Goal: Task Accomplishment & Management: Use online tool/utility

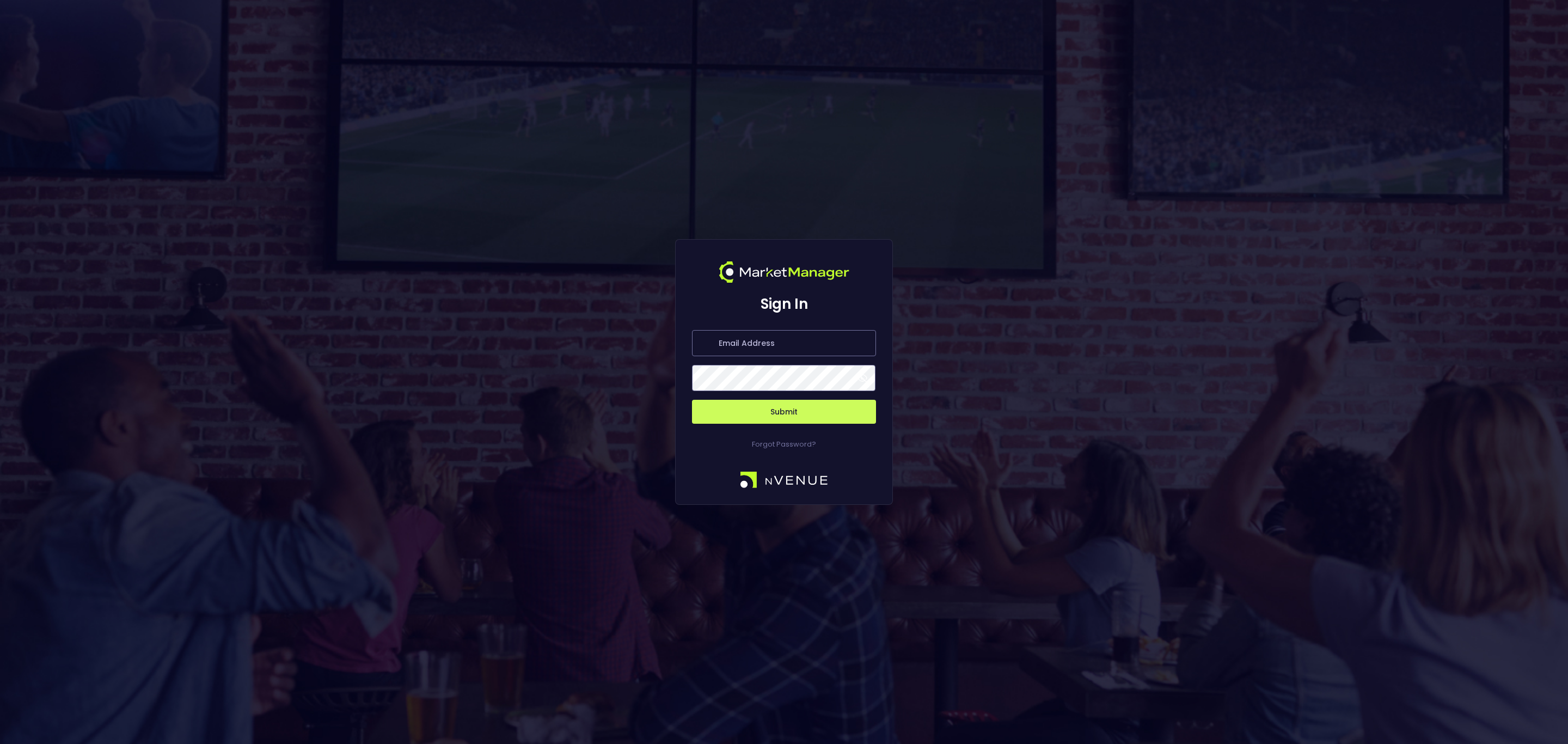
type input "[EMAIL_ADDRESS][DOMAIN_NAME]"
click at [789, 412] on button "Submit" at bounding box center [784, 412] width 184 height 24
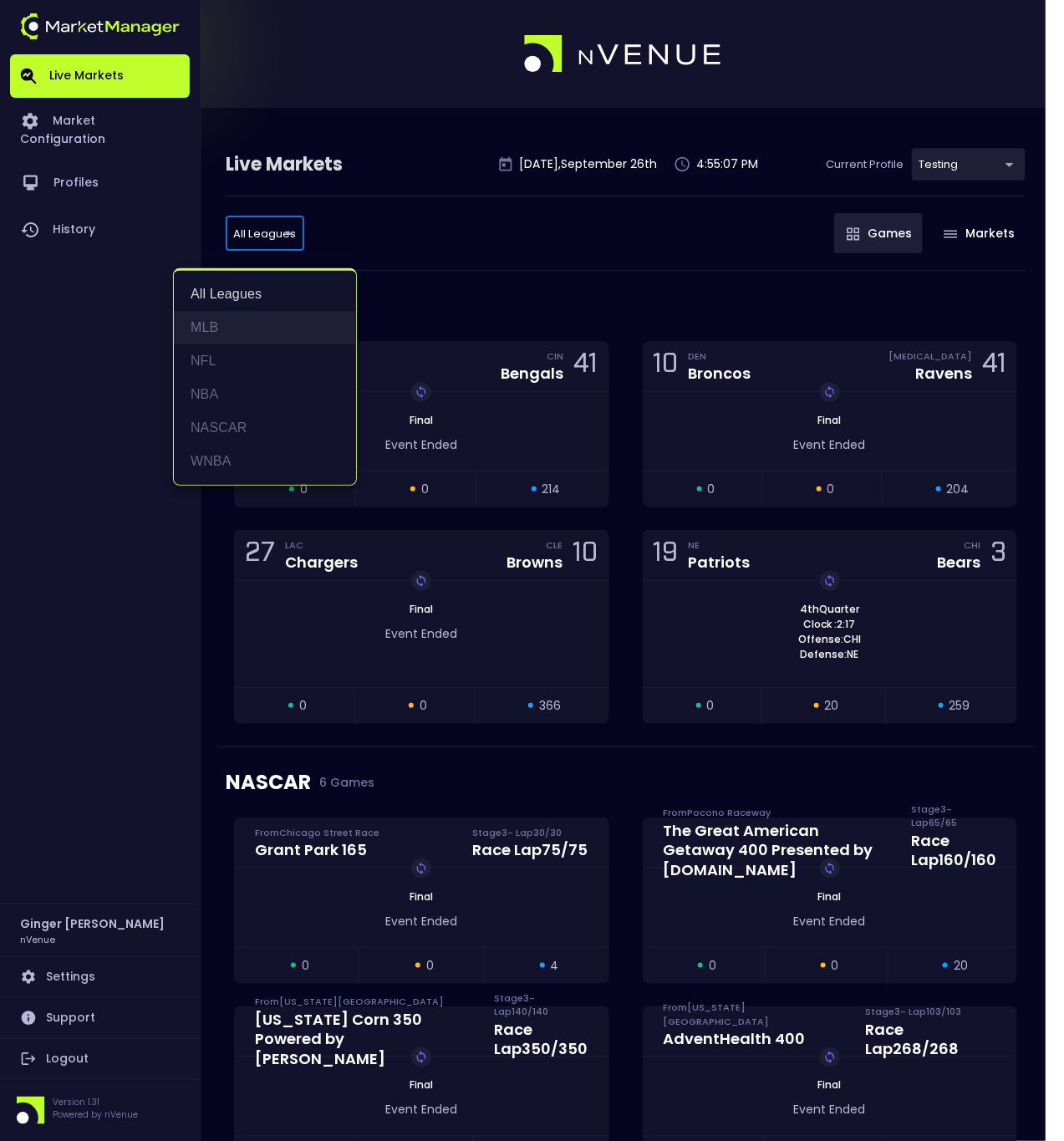
click at [210, 326] on li "MLB" at bounding box center [264, 328] width 182 height 34
type input "MLB"
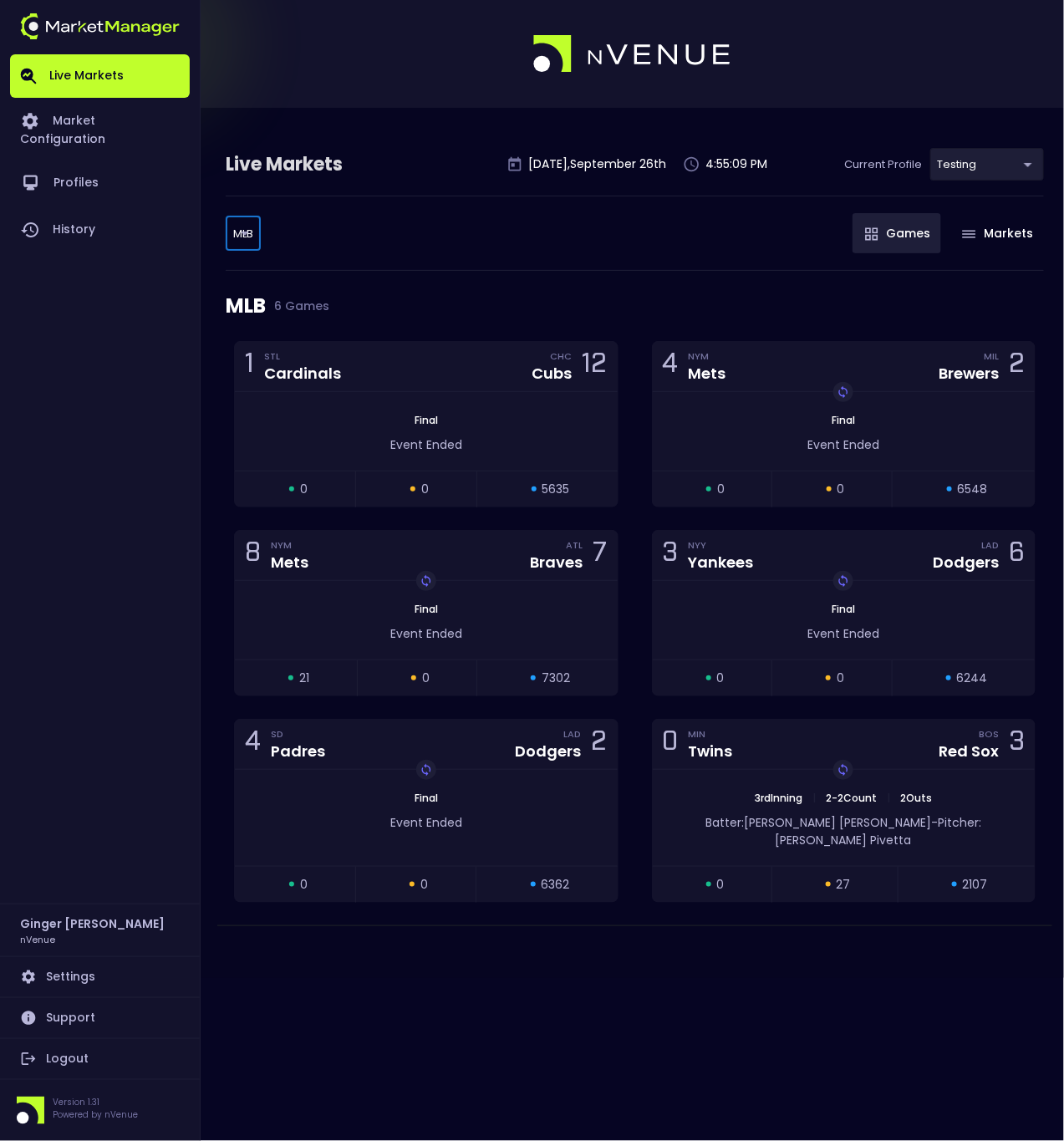
click at [517, 981] on div "Live Markets Friday , September 26 th 4:55:09 PM Current Profile testing d66ee9…" at bounding box center [532, 570] width 1064 height 1141
click at [91, 21] on img at bounding box center [99, 26] width 160 height 26
click at [274, 28] on div at bounding box center [532, 53] width 1064 height 107
click at [247, 232] on body "Live Markets Market Configuration Profiles History Ginger Christopher nVenue Se…" at bounding box center [532, 570] width 1064 height 1141
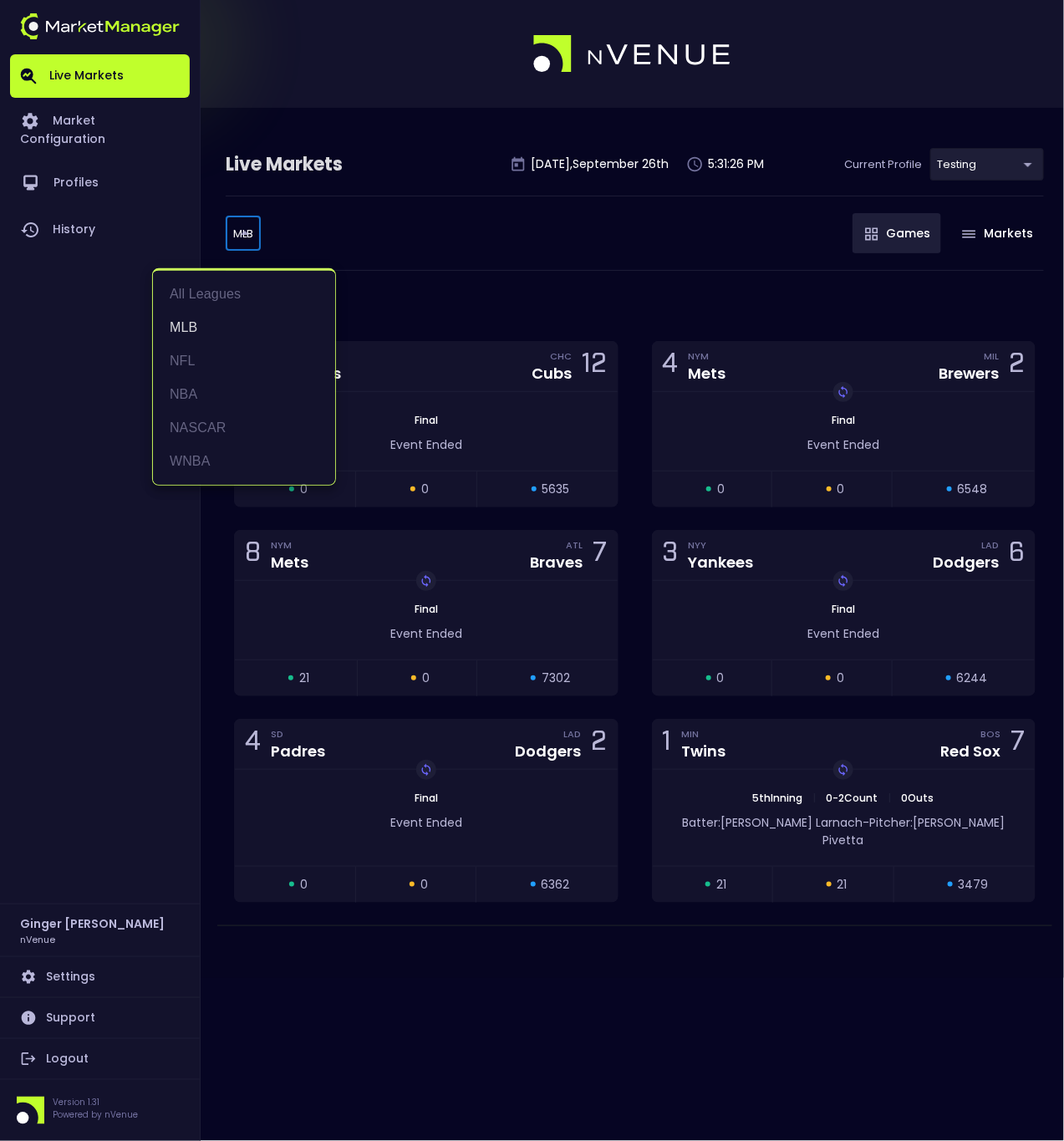
click at [247, 232] on div at bounding box center [532, 570] width 1064 height 1141
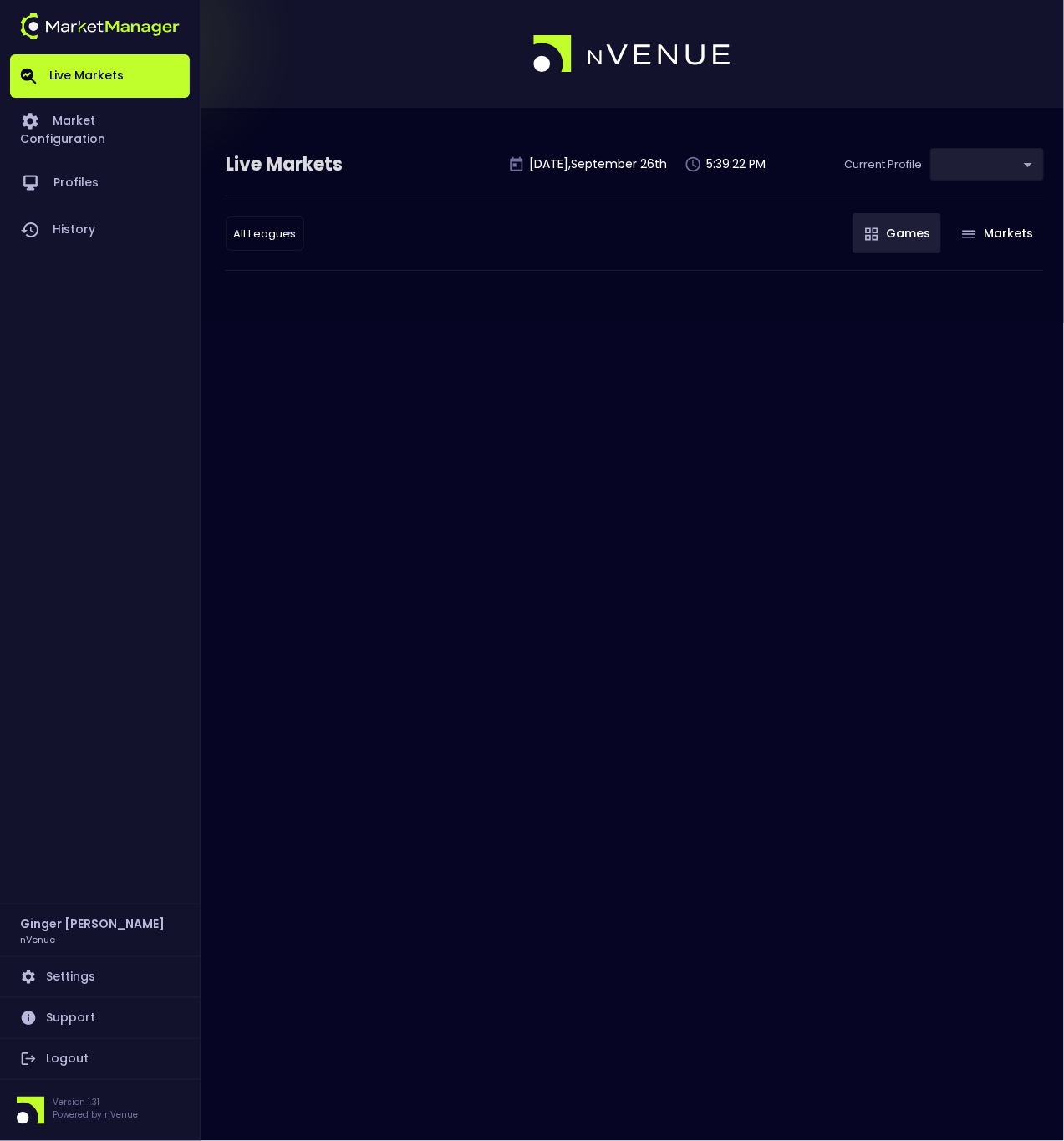
type input "d66ee90f-df8e-430e-a05c-aaf70ad95ad9"
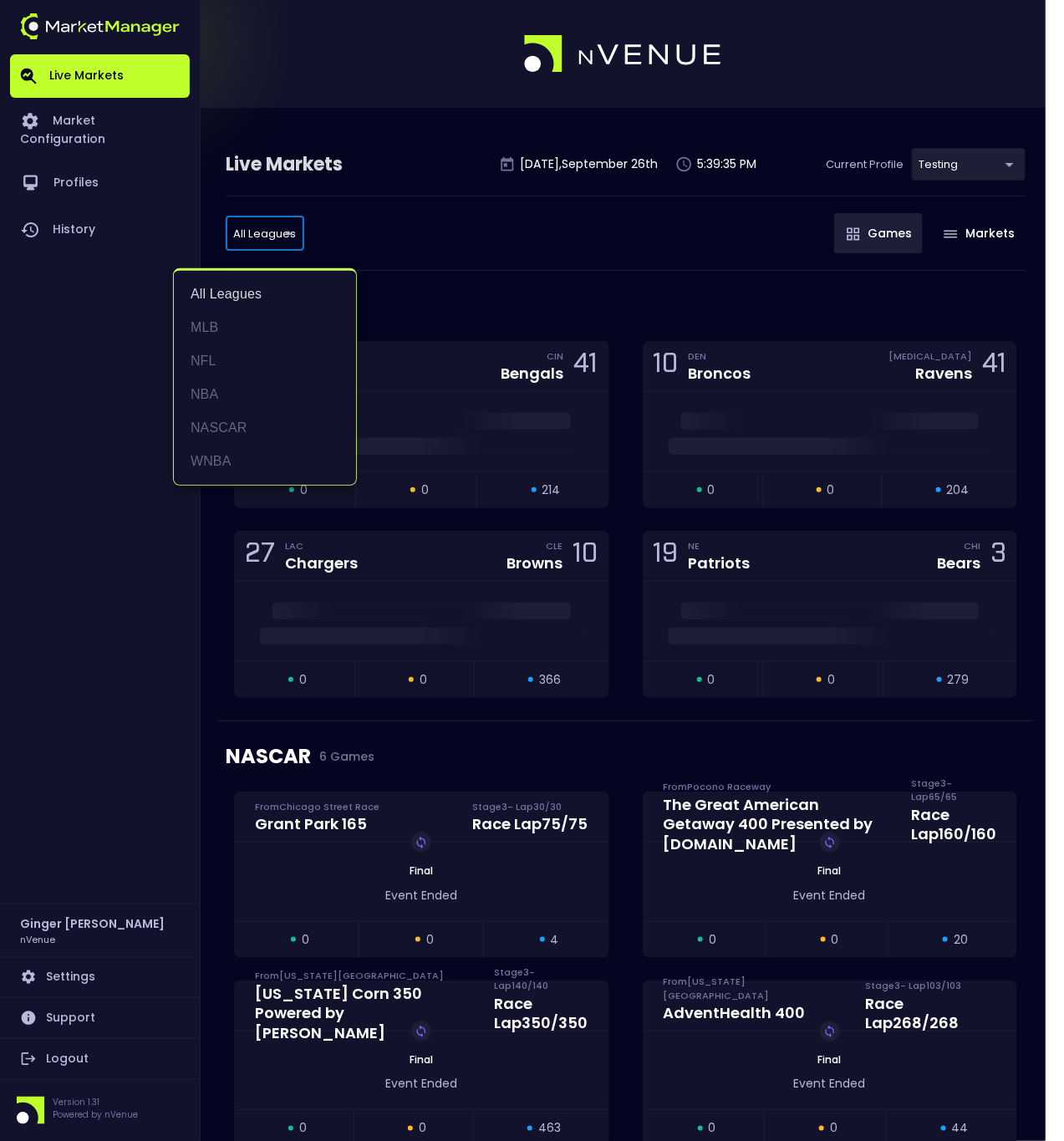
drag, startPoint x: 221, startPoint y: 361, endPoint x: 226, endPoint y: 327, distance: 34.4
click at [226, 327] on ul "All Leagues MLB NFL NBA NASCAR WNBA" at bounding box center [264, 378] width 182 height 214
click at [226, 327] on li "MLB" at bounding box center [264, 328] width 182 height 34
type input "MLB"
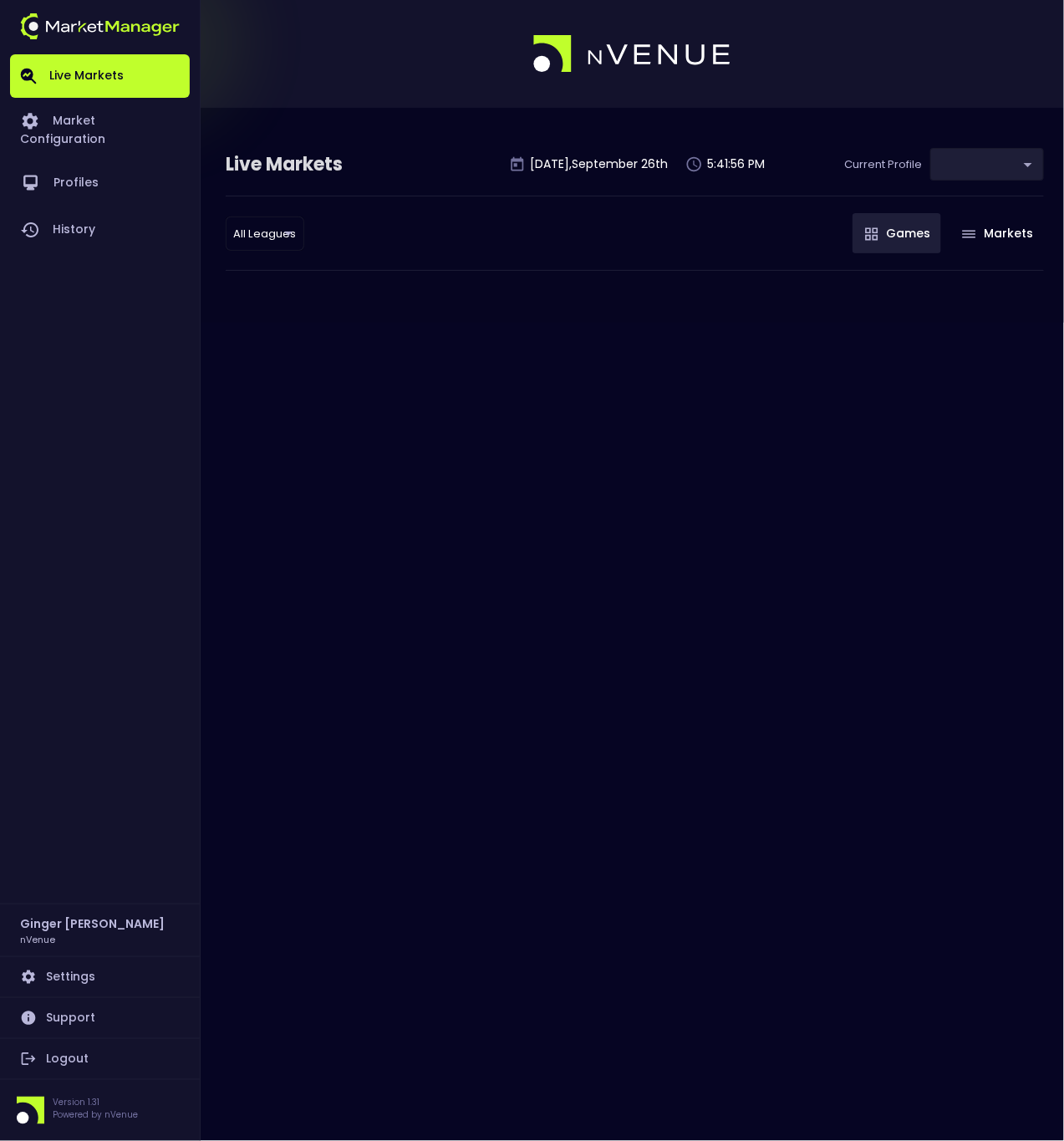
type input "d66ee90f-df8e-430e-a05c-aaf70ad95ad9"
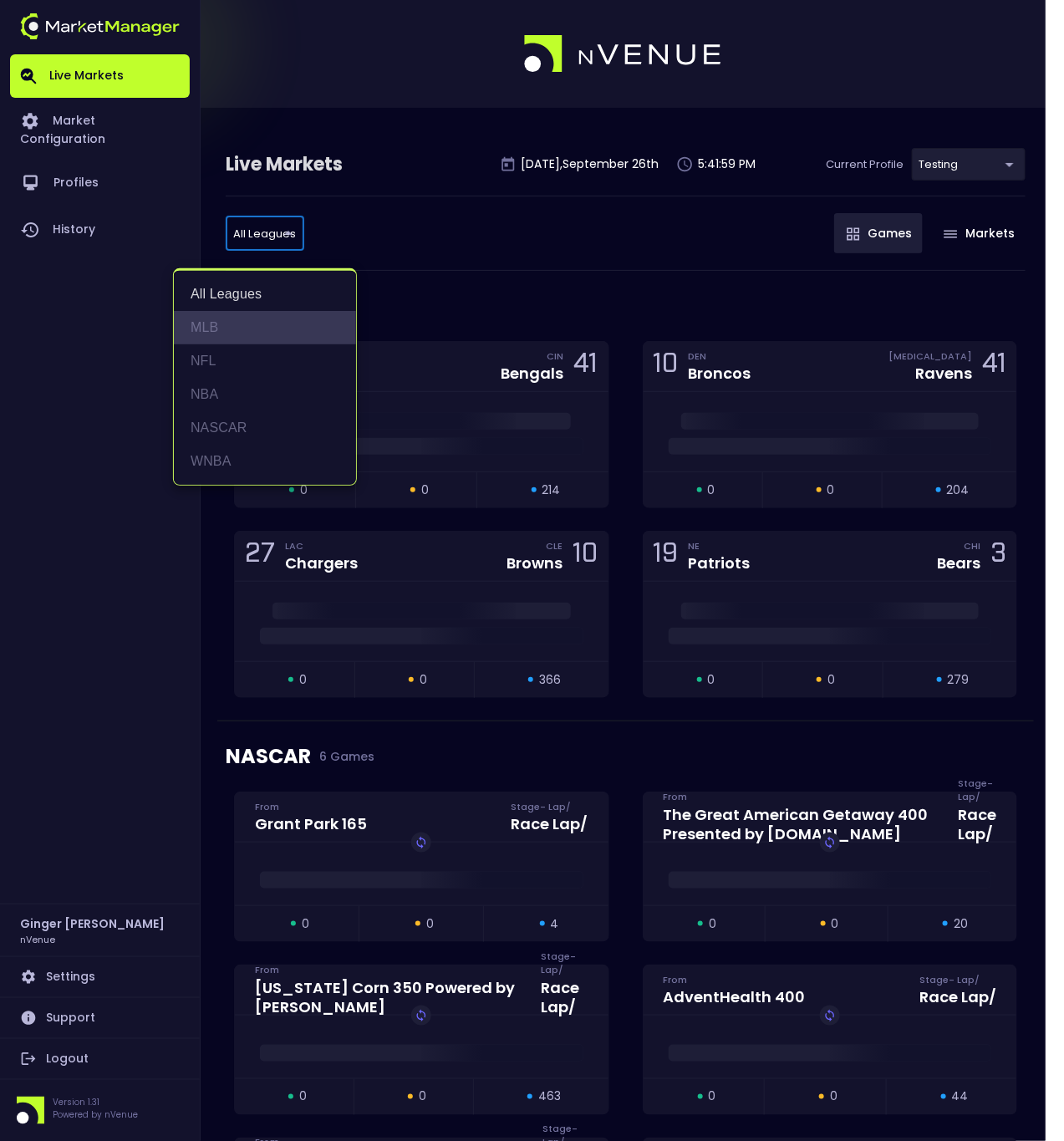
click at [226, 331] on li "MLB" at bounding box center [264, 328] width 182 height 34
type input "MLB"
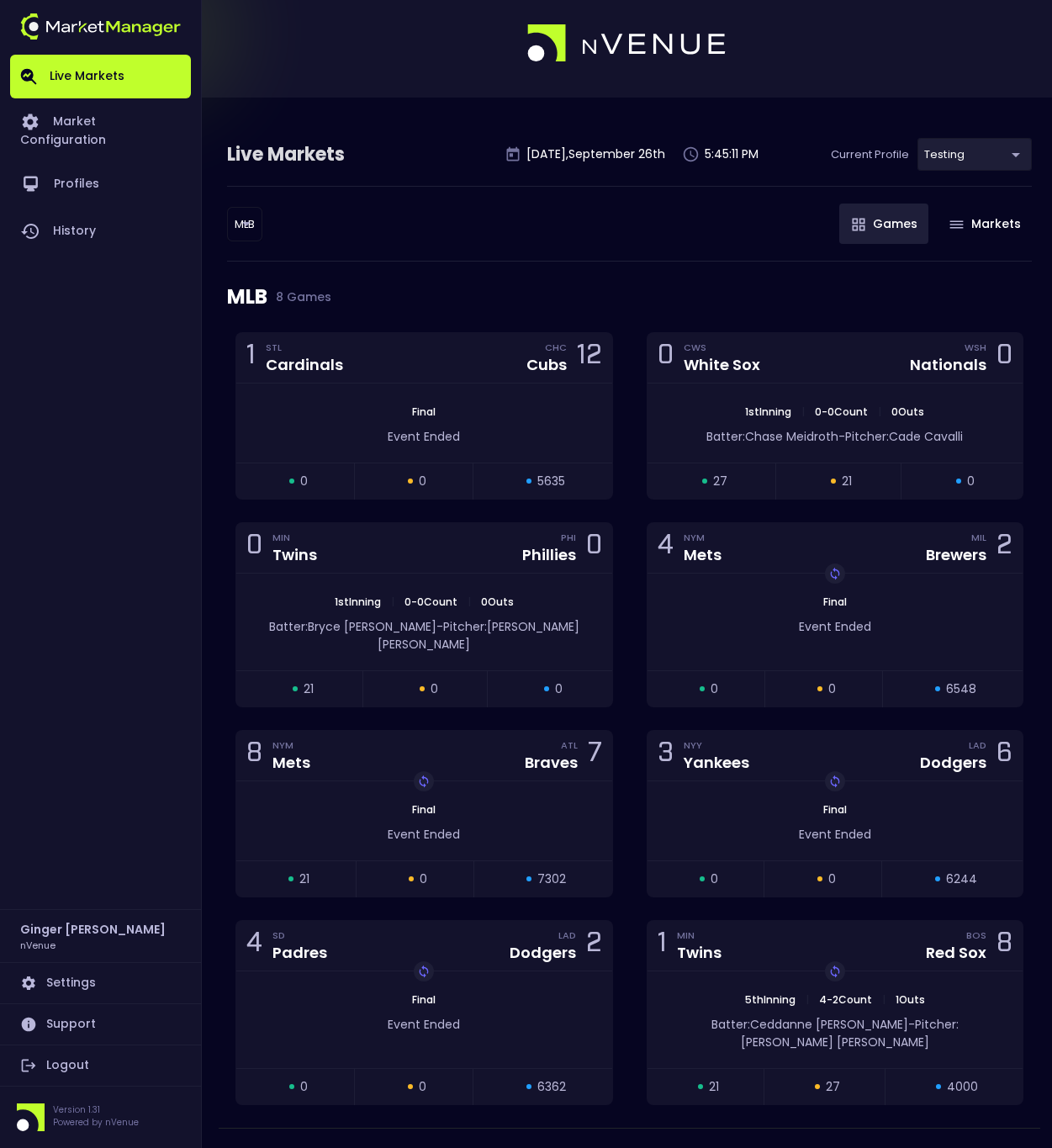
scroll to position [13, 0]
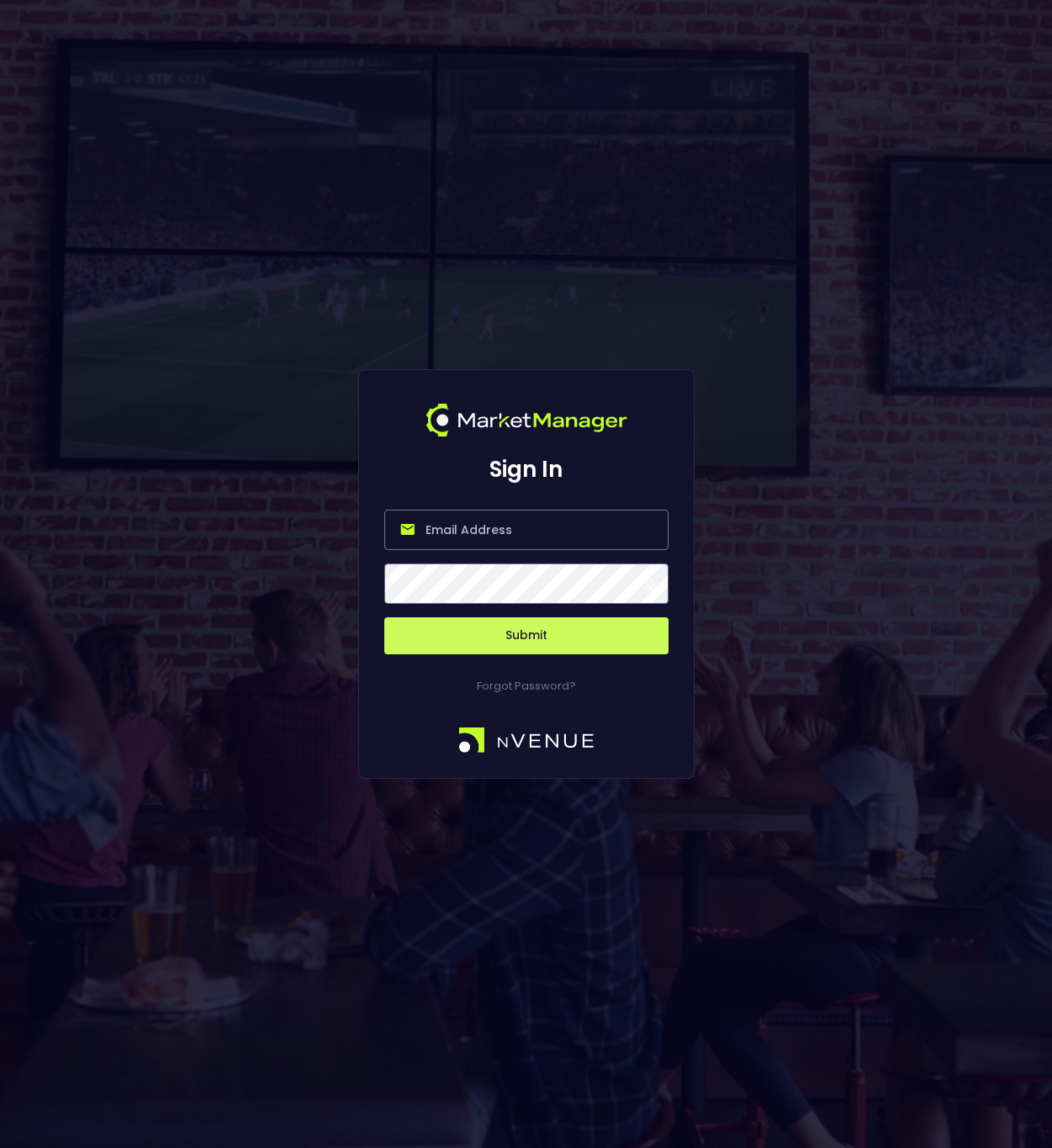
type input "Ginger@nVenue.com"
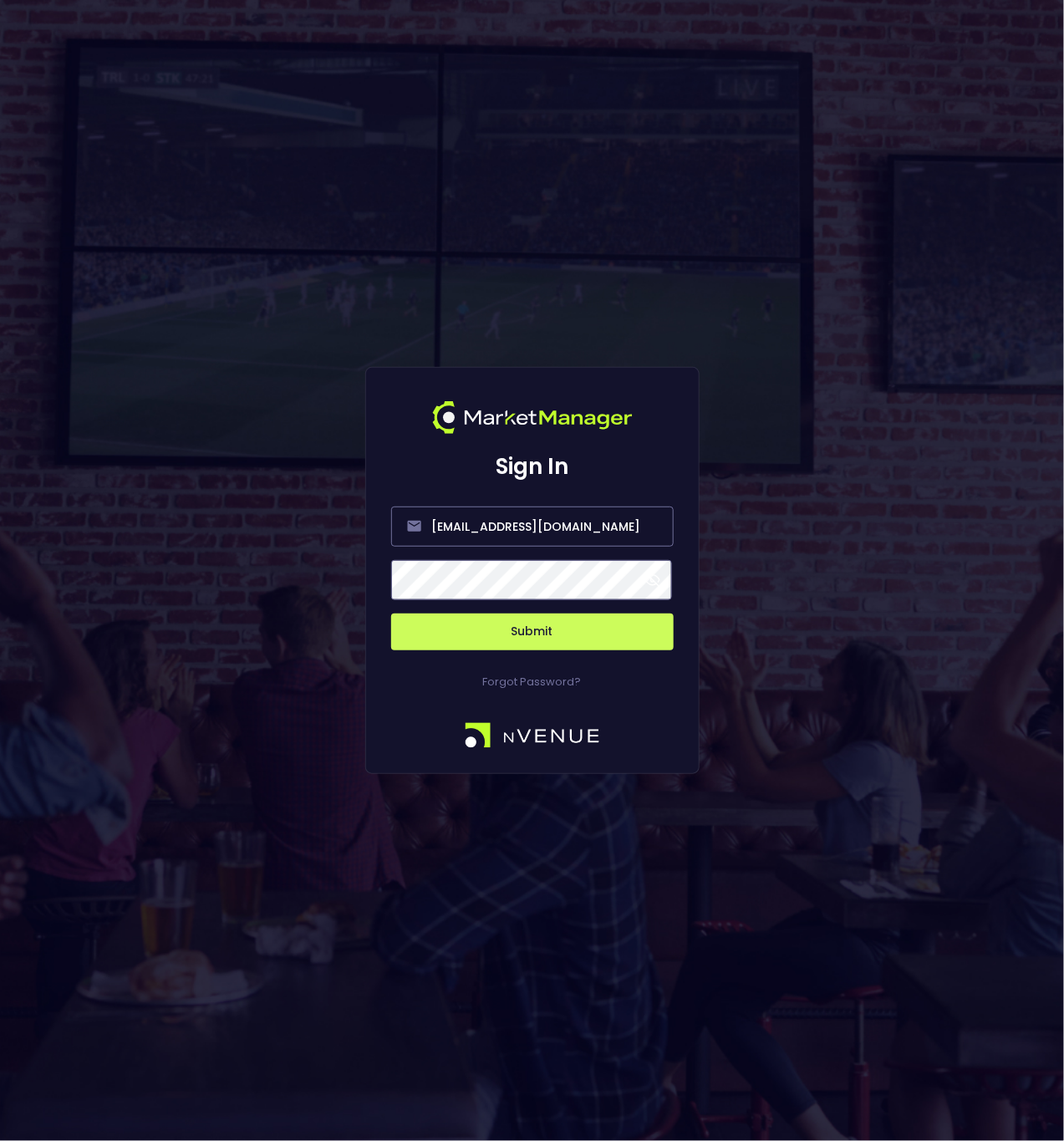
click at [552, 630] on button "Submit" at bounding box center [532, 632] width 282 height 36
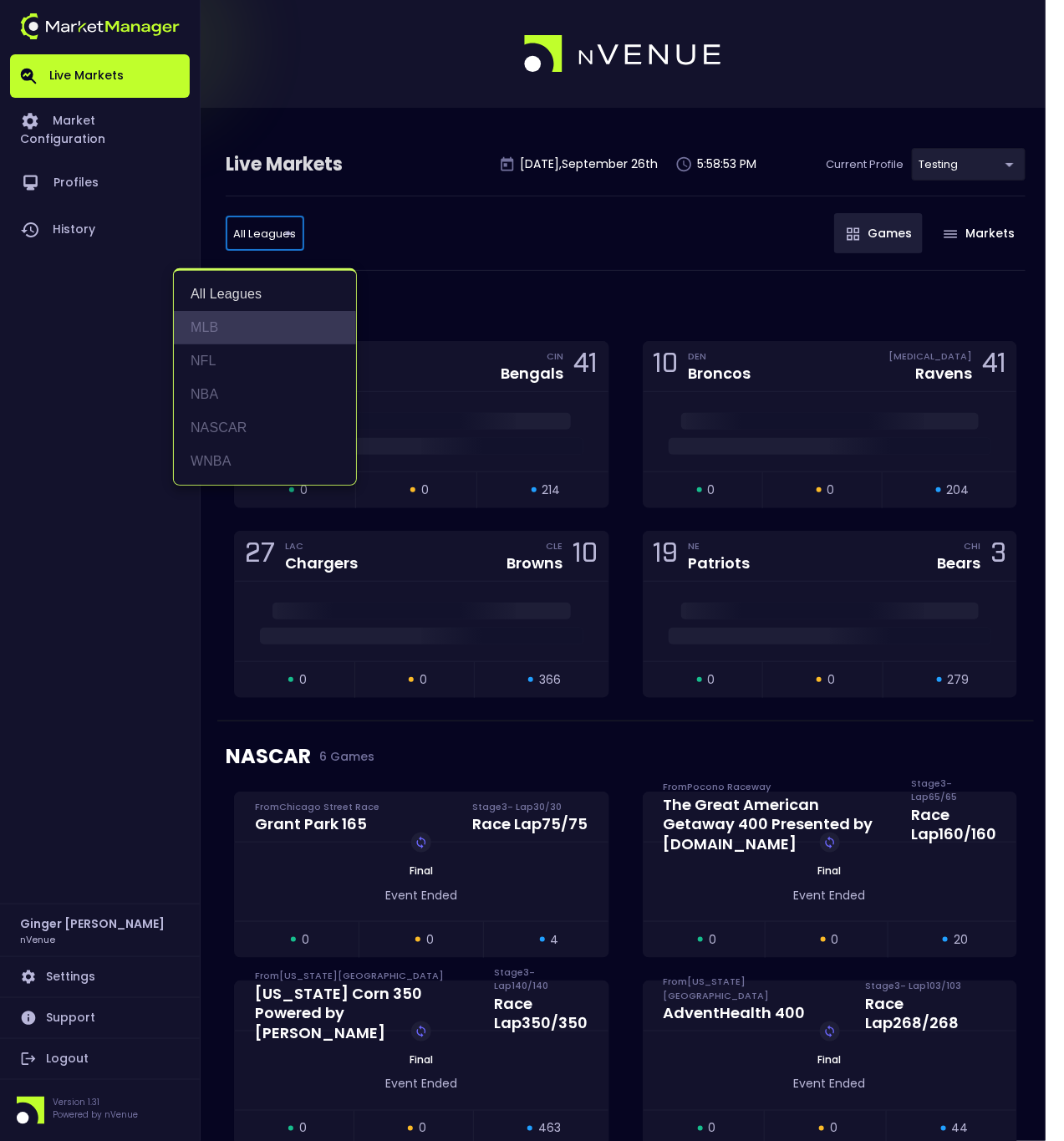
click at [214, 335] on li "MLB" at bounding box center [264, 328] width 182 height 34
type input "MLB"
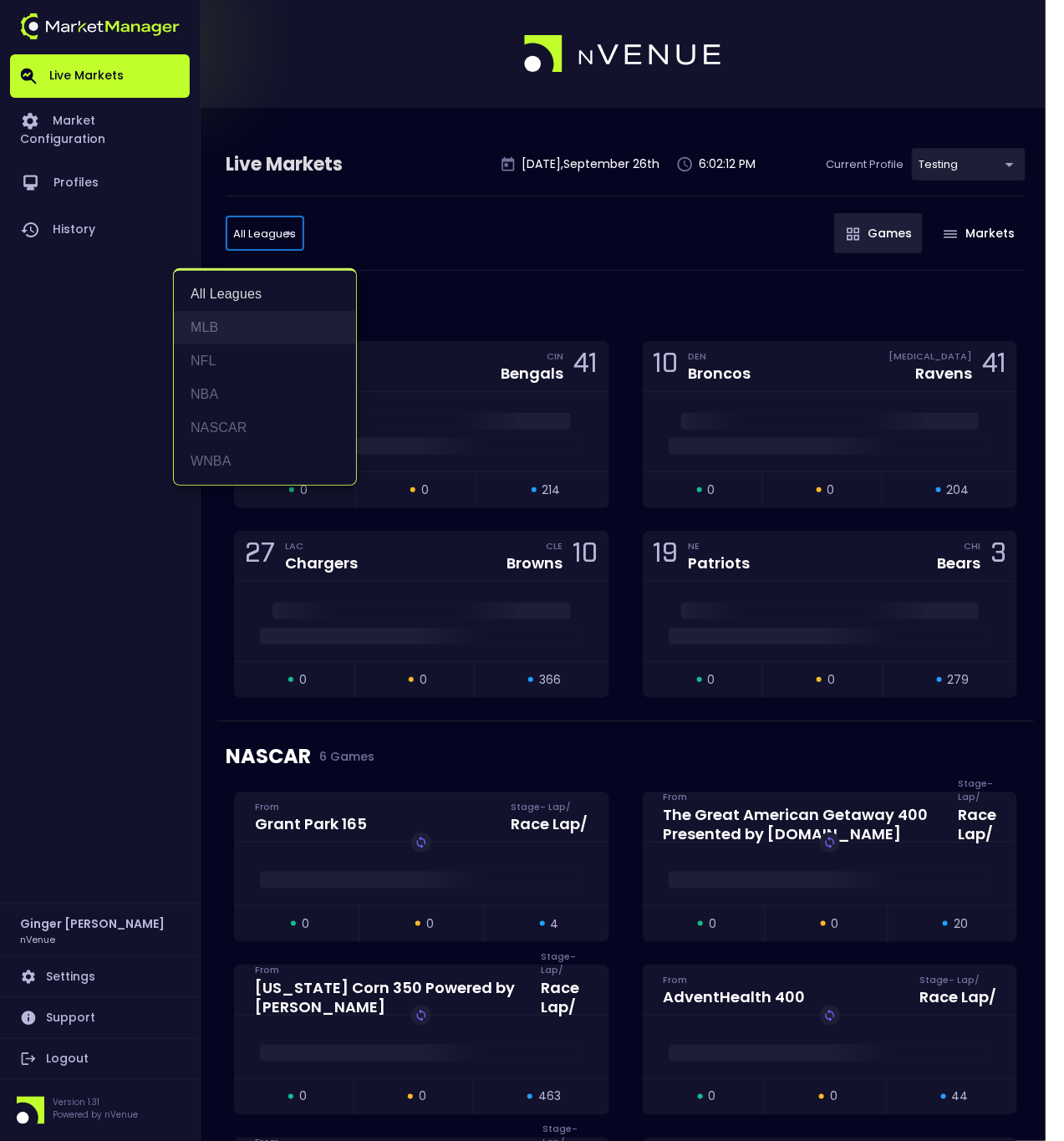
click at [209, 329] on li "MLB" at bounding box center [264, 328] width 182 height 34
type input "MLB"
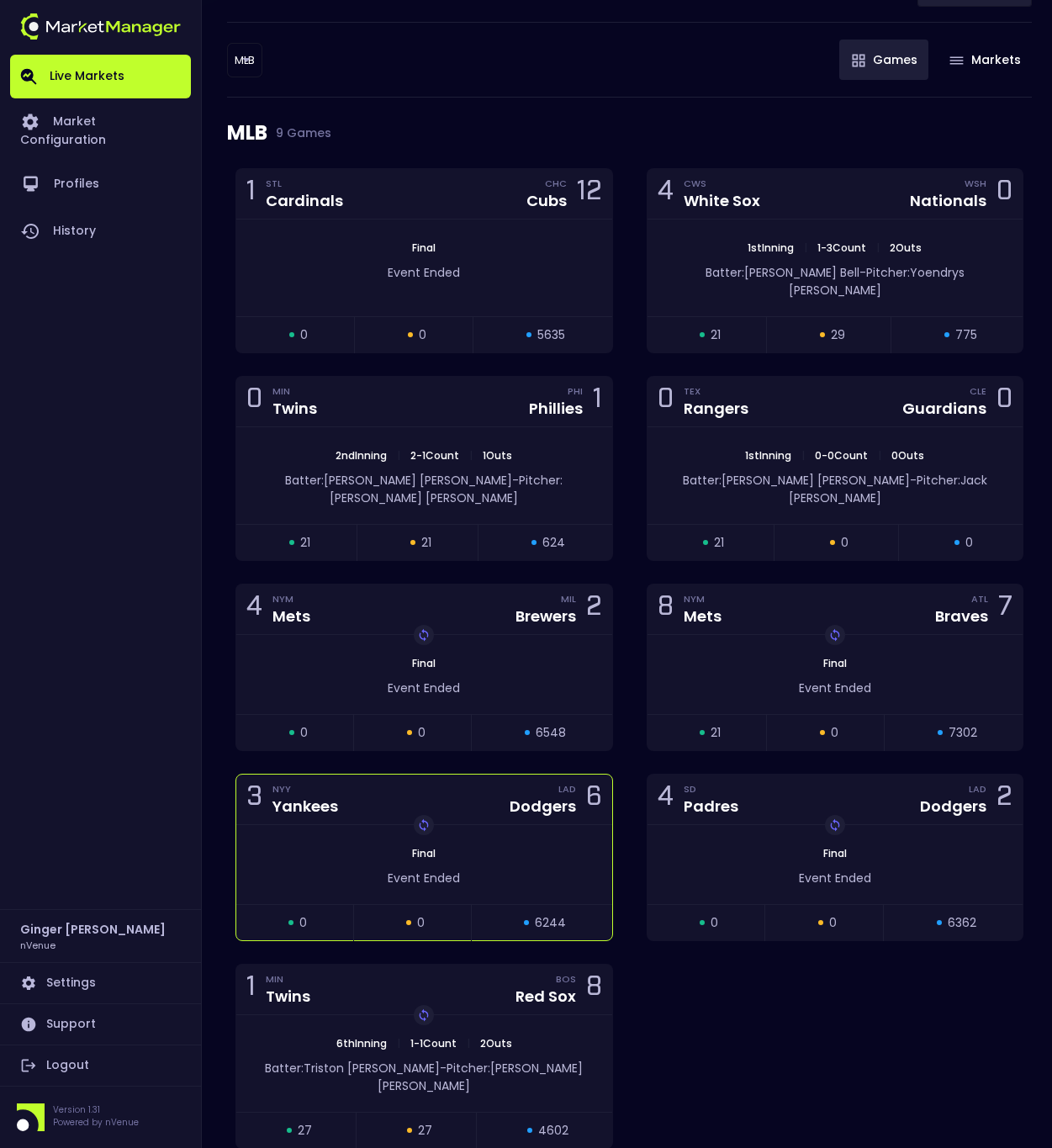
scroll to position [204, 0]
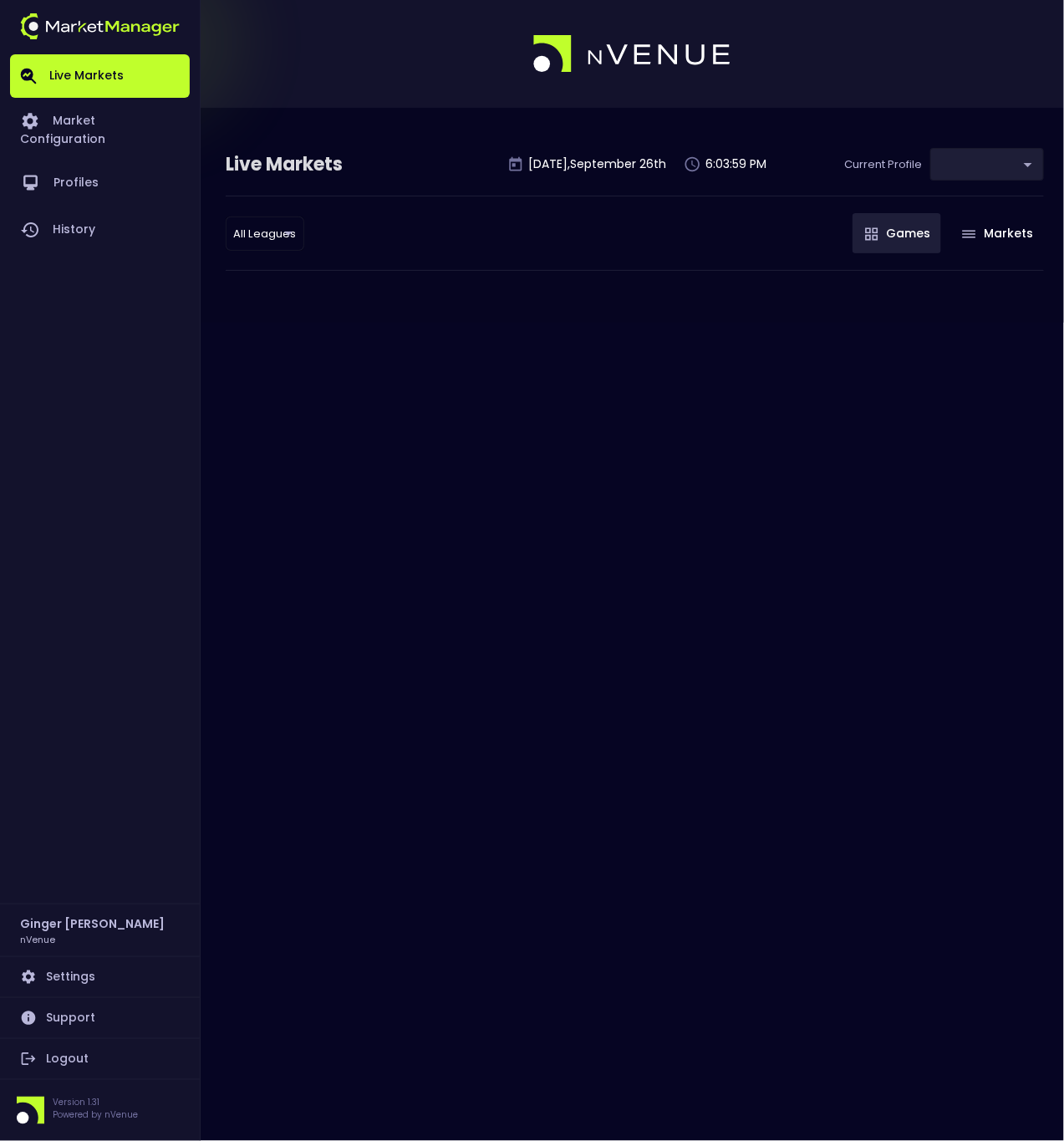
type input "d66ee90f-df8e-430e-a05c-aaf70ad95ad9"
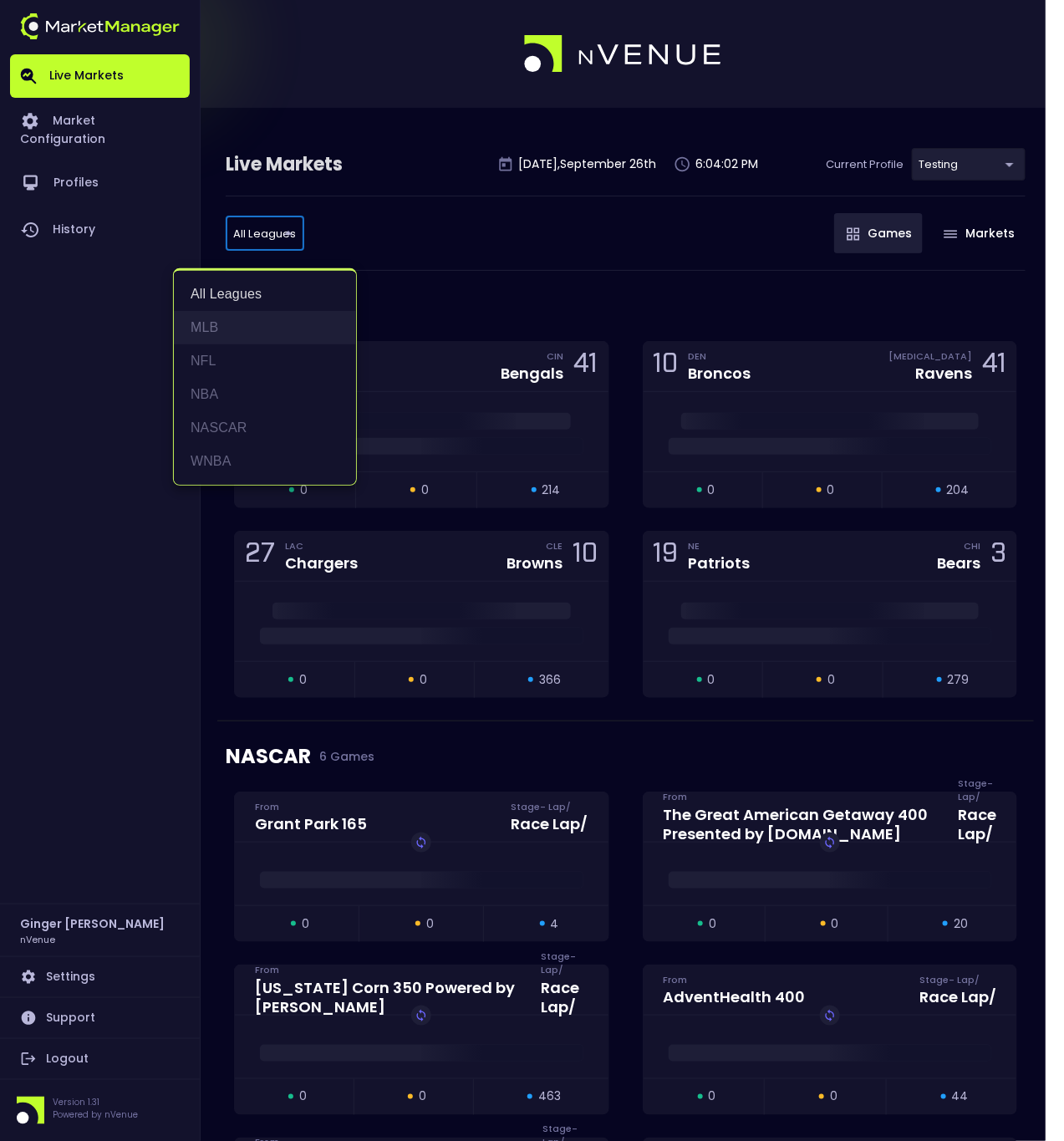
click at [213, 323] on li "MLB" at bounding box center [264, 328] width 182 height 34
type input "MLB"
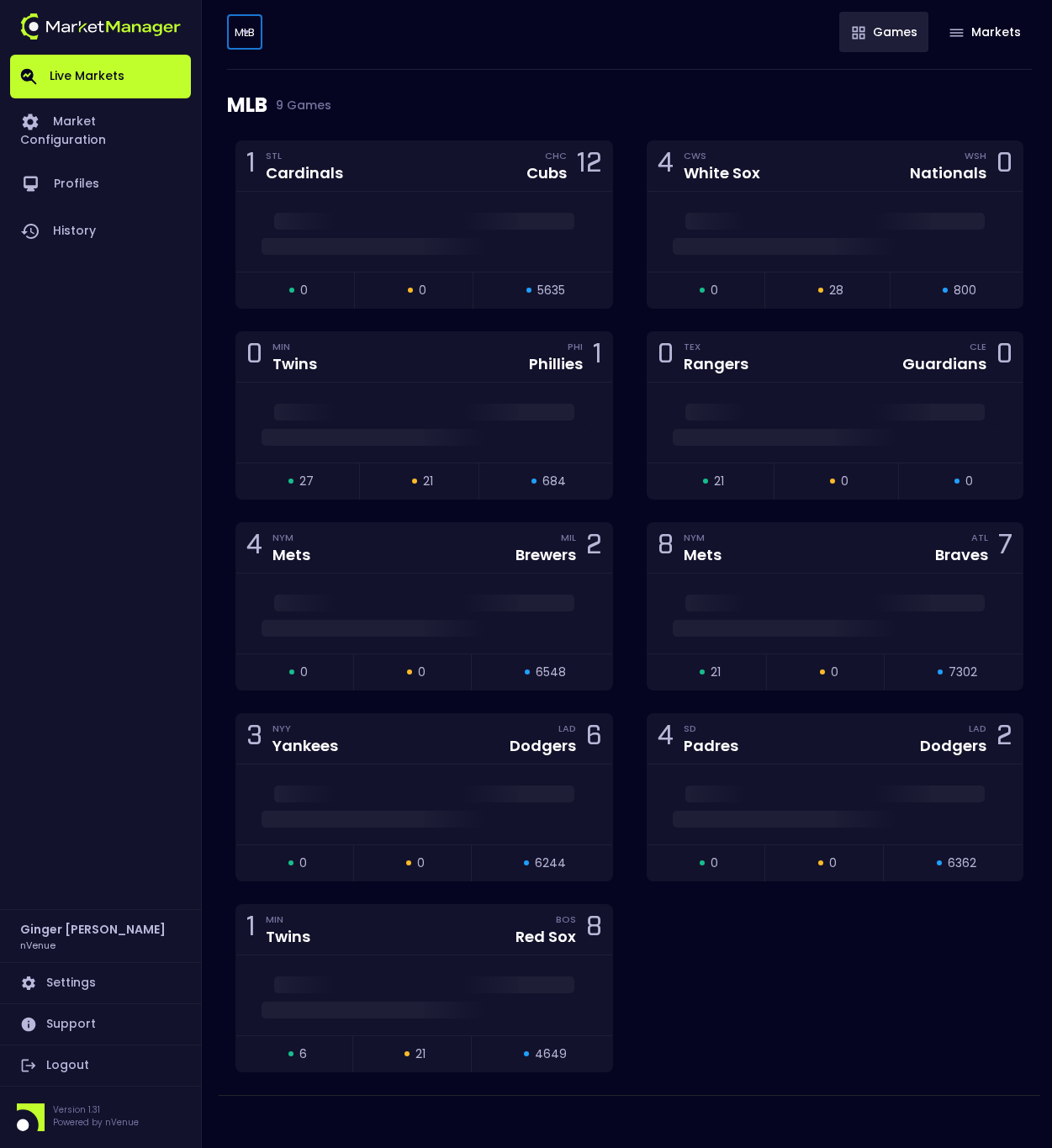
scroll to position [204, 0]
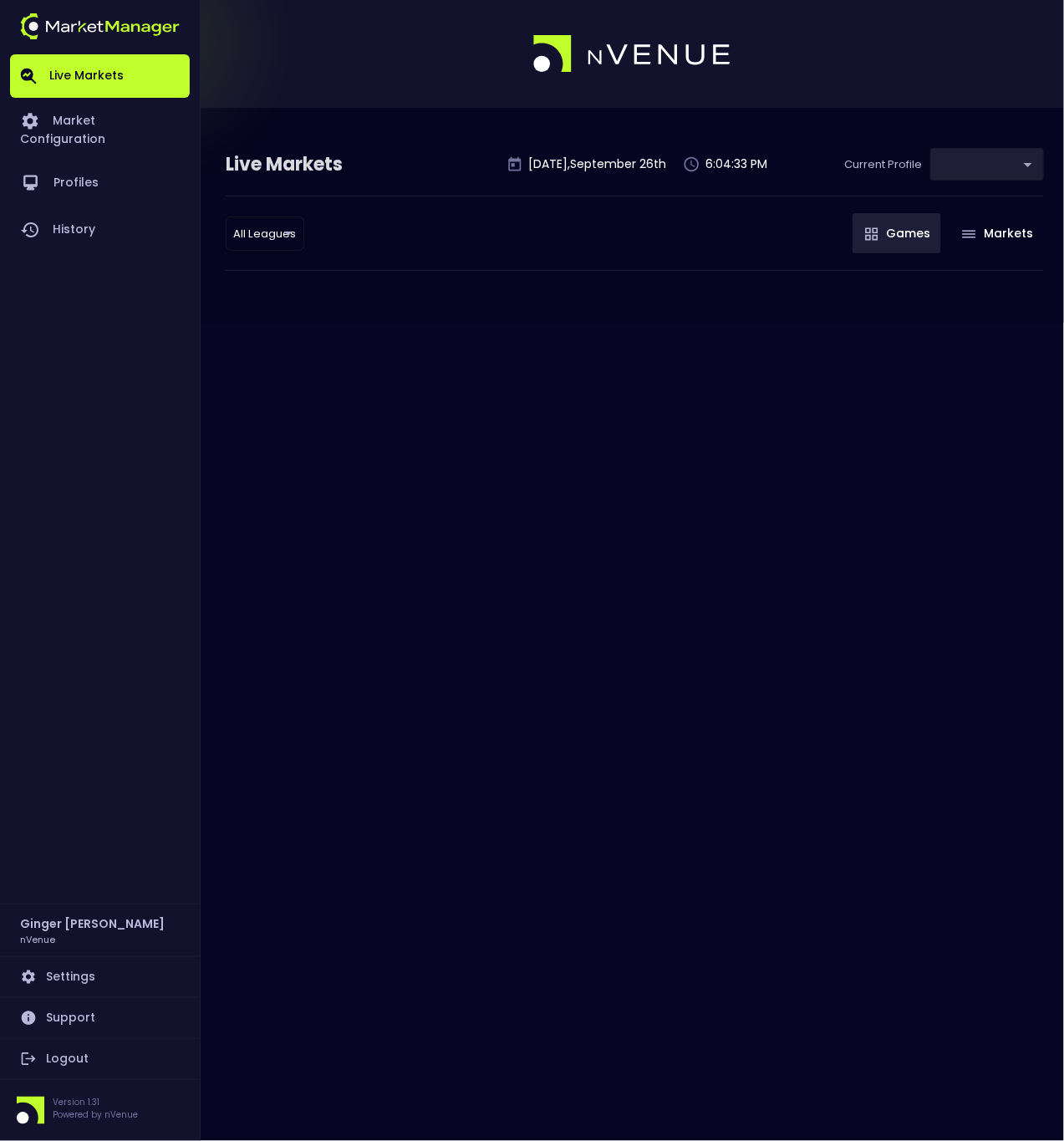
type input "d66ee90f-df8e-430e-a05c-aaf70ad95ad9"
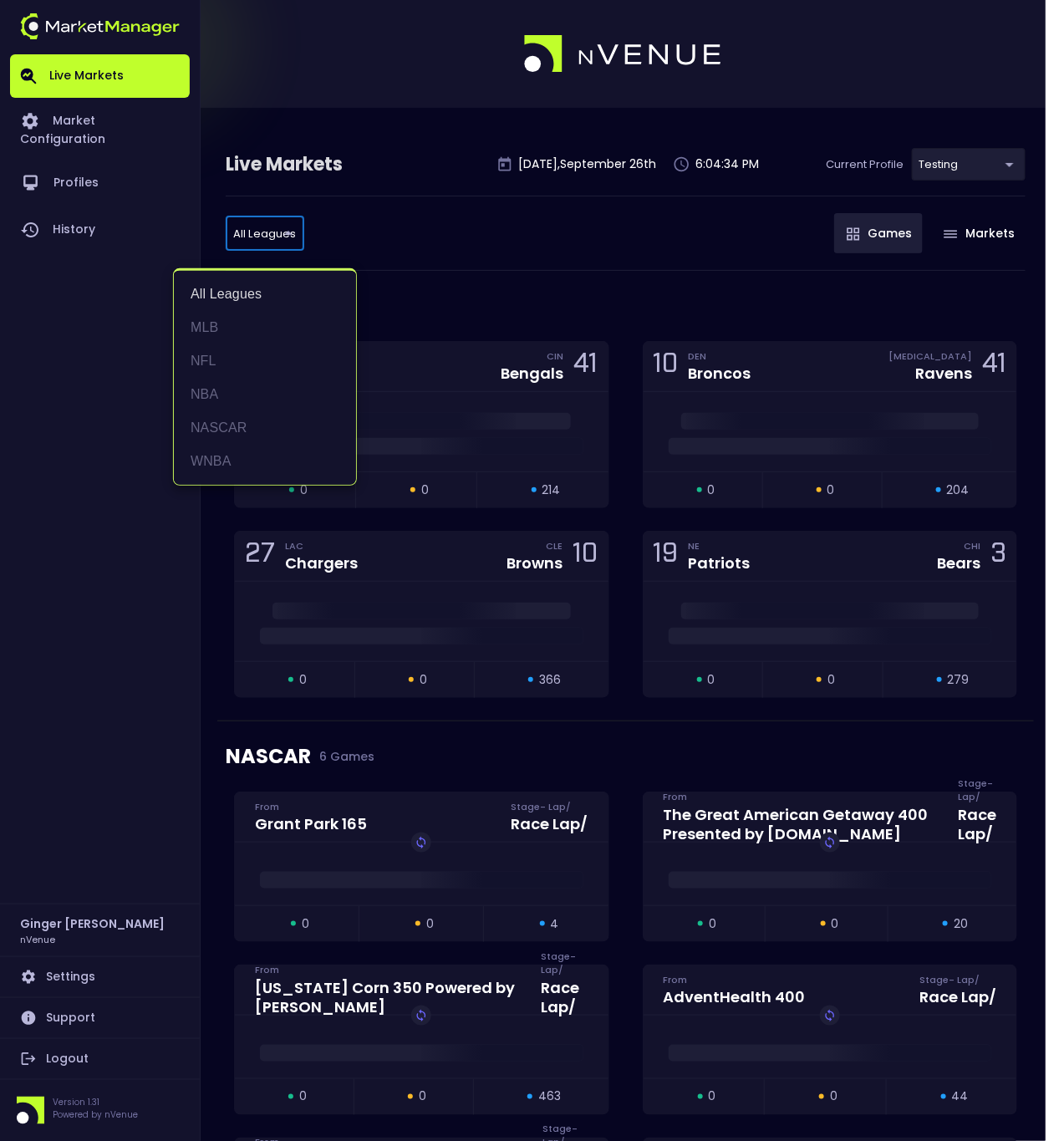
click at [223, 329] on li "MLB" at bounding box center [264, 328] width 182 height 34
type input "MLB"
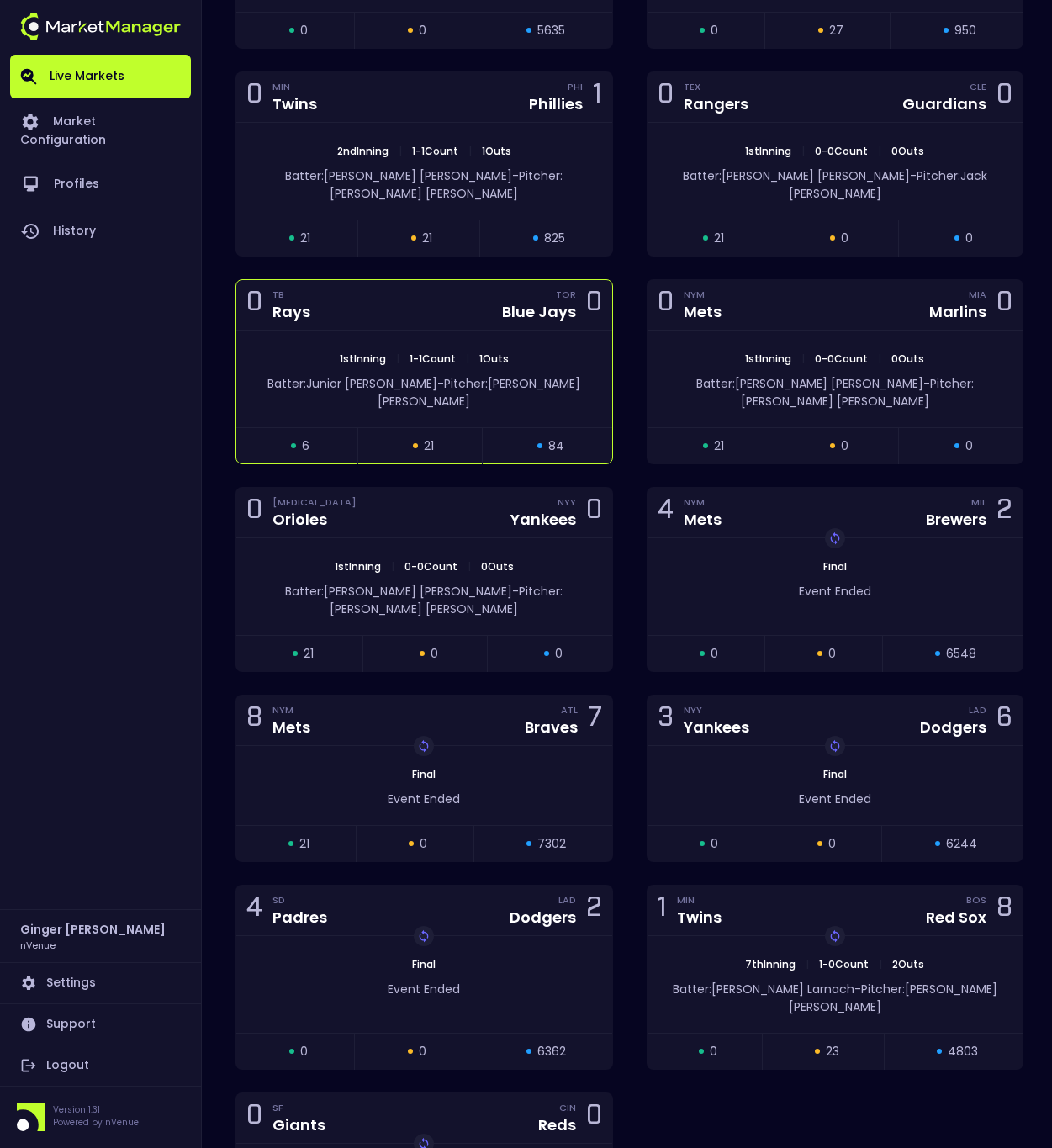
scroll to position [460, 0]
